Goal: Information Seeking & Learning: Understand process/instructions

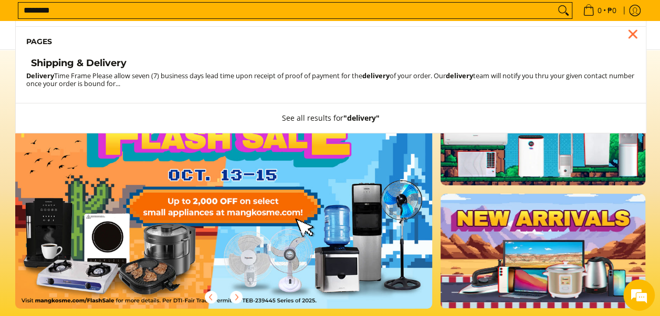
type input "********"
click at [108, 61] on h4 "Shipping & Delivery" at bounding box center [79, 63] width 96 height 12
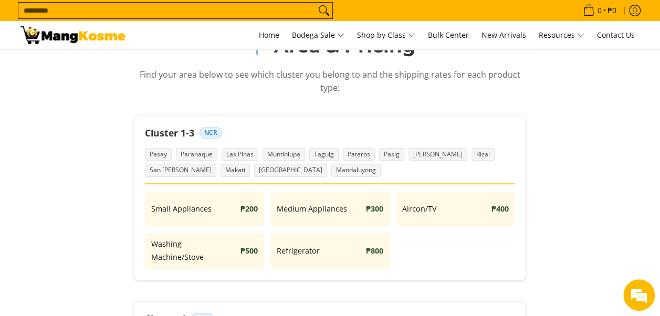
click at [207, 16] on input "Search..." at bounding box center [166, 11] width 297 height 16
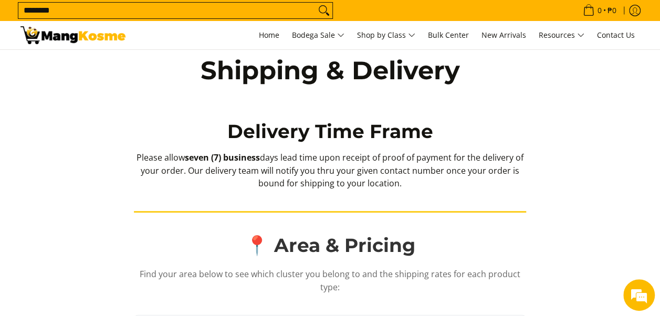
type input "********"
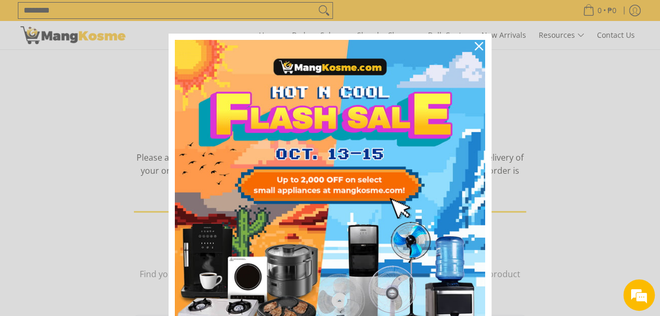
scroll to position [1, 0]
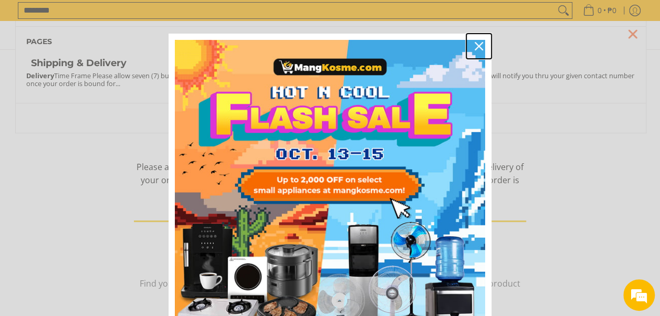
click at [478, 45] on icon "close icon" at bounding box center [479, 46] width 8 height 8
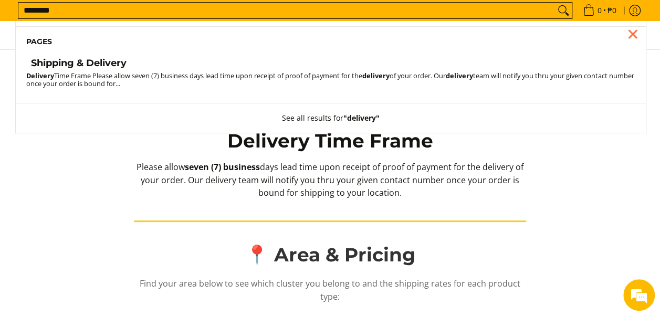
click at [121, 60] on h4 "Shipping & Delivery" at bounding box center [79, 63] width 96 height 12
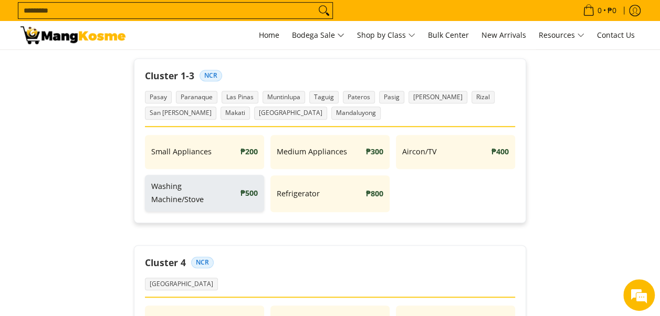
scroll to position [210, 0]
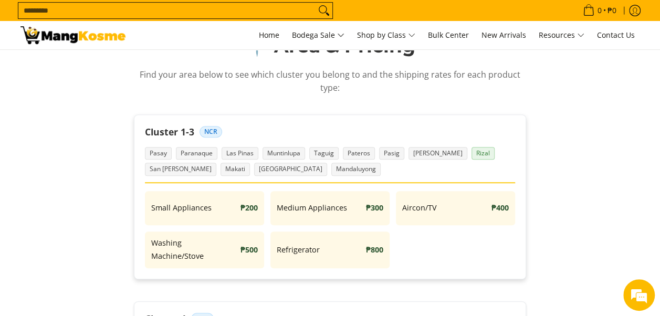
click at [472, 153] on span "Rizal" at bounding box center [483, 153] width 23 height 13
click at [472, 151] on span "Rizal" at bounding box center [483, 153] width 23 height 13
click at [472, 153] on span "Rizal" at bounding box center [483, 153] width 23 height 13
click at [472, 152] on span "Rizal" at bounding box center [483, 153] width 23 height 13
click at [472, 155] on span "Rizal" at bounding box center [483, 153] width 23 height 13
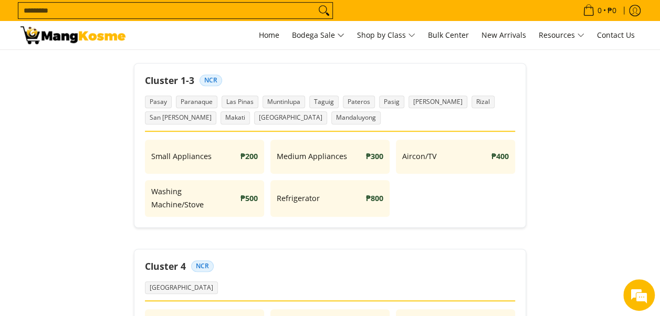
scroll to position [105, 0]
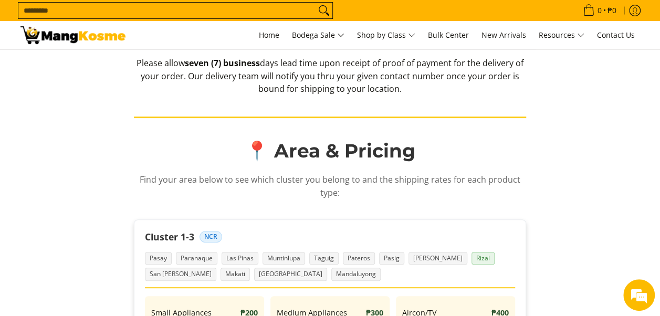
click at [472, 259] on span "Rizal" at bounding box center [483, 258] width 23 height 13
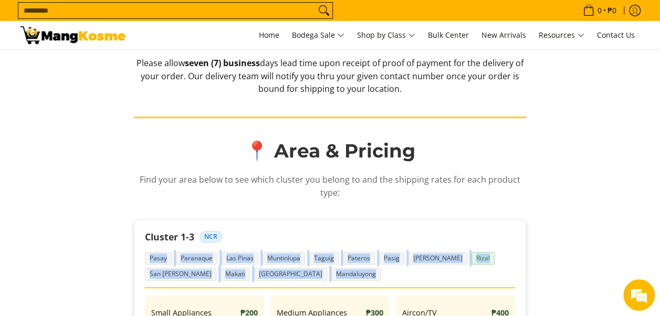
click at [472, 259] on span "Rizal" at bounding box center [483, 258] width 23 height 13
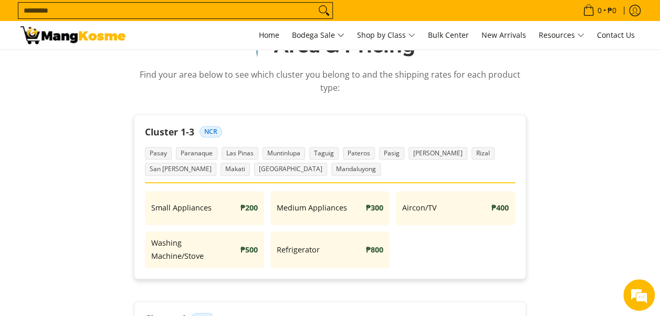
click at [205, 126] on span "NCR" at bounding box center [211, 132] width 23 height 12
click at [211, 131] on span "NCR" at bounding box center [211, 132] width 23 height 12
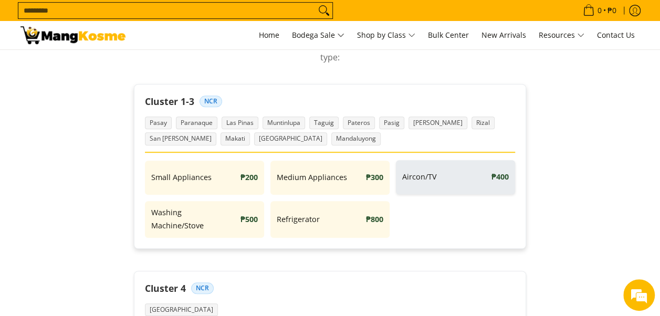
scroll to position [263, 0]
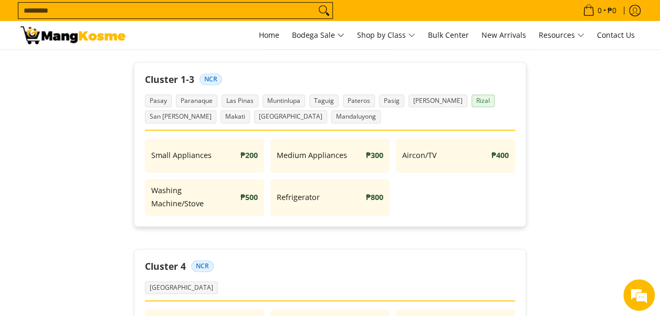
click at [472, 100] on span "Rizal" at bounding box center [483, 101] width 23 height 13
click at [472, 99] on span "Rizal" at bounding box center [483, 101] width 23 height 13
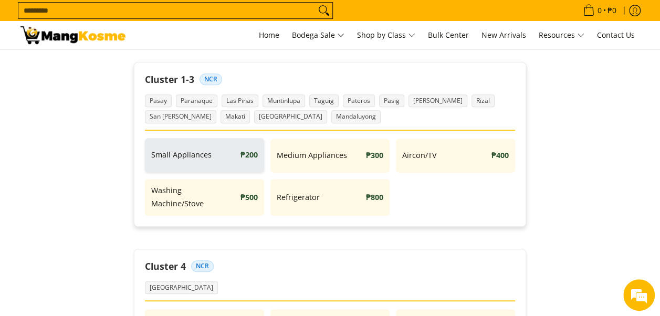
click at [205, 163] on div "Small Appliances ₱200" at bounding box center [204, 155] width 119 height 34
click at [206, 159] on span "Small Appliances" at bounding box center [181, 155] width 60 height 13
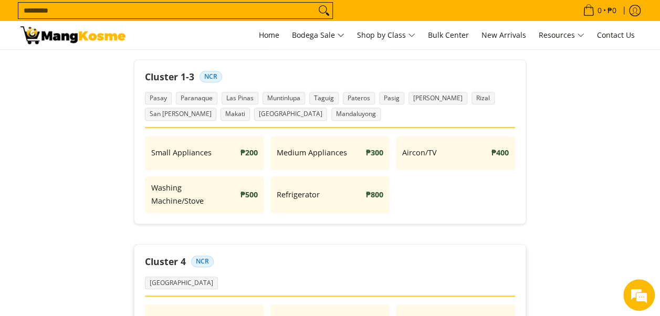
scroll to position [158, 0]
